Goal: Obtain resource: Download file/media

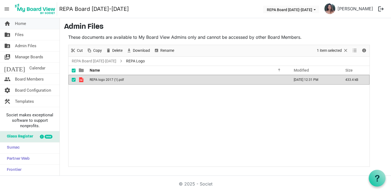
click at [18, 23] on span "Home" at bounding box center [20, 23] width 11 height 11
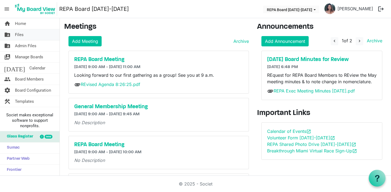
click at [20, 36] on span "Files" at bounding box center [19, 34] width 9 height 11
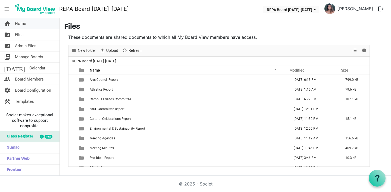
click at [20, 22] on span "Home" at bounding box center [20, 23] width 11 height 11
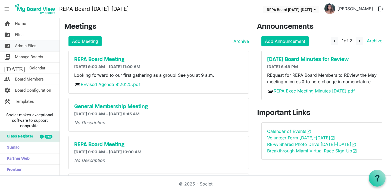
click at [27, 45] on span "Admin Files" at bounding box center [25, 45] width 21 height 11
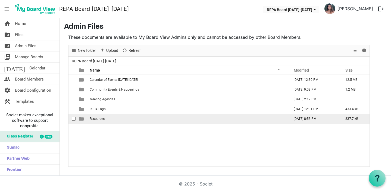
click at [94, 119] on span "Resources" at bounding box center [97, 119] width 15 height 4
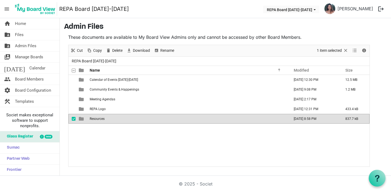
click at [94, 119] on span "Resources" at bounding box center [97, 119] width 15 height 4
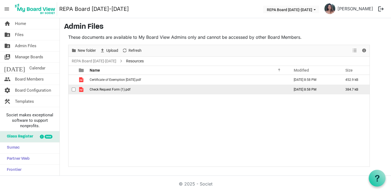
click at [106, 89] on span "Check Request Form (1).pdf" at bounding box center [110, 90] width 41 height 4
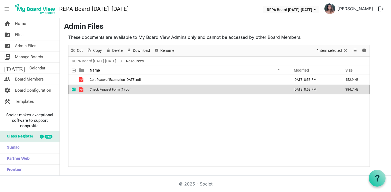
click at [106, 89] on span "Check Request Form (1).pdf" at bounding box center [110, 90] width 41 height 4
